Goal: Task Accomplishment & Management: Use online tool/utility

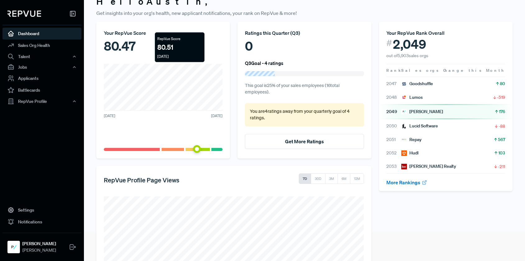
scroll to position [62, 0]
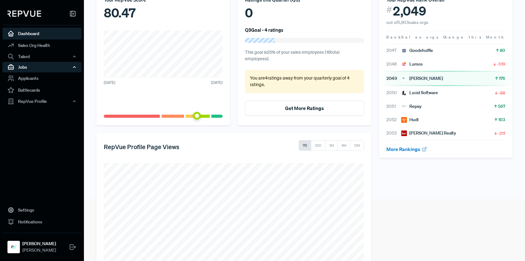
click at [39, 65] on div "Jobs" at bounding box center [41, 67] width 79 height 11
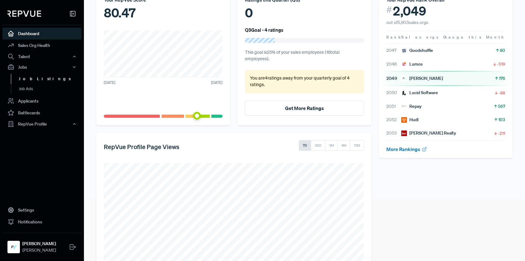
click at [32, 76] on link "Job Listings" at bounding box center [50, 79] width 79 height 10
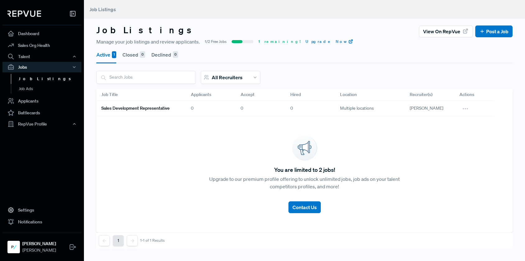
click at [248, 110] on div "0" at bounding box center [261, 109] width 50 height 16
click at [445, 111] on div "[PERSON_NAME]" at bounding box center [430, 109] width 50 height 16
drag, startPoint x: 462, startPoint y: 110, endPoint x: 466, endPoint y: 109, distance: 4.1
click at [465, 109] on button at bounding box center [466, 108] width 12 height 11
click at [444, 130] on span "View on RepVue" at bounding box center [433, 129] width 33 height 6
